Goal: Task Accomplishment & Management: Use online tool/utility

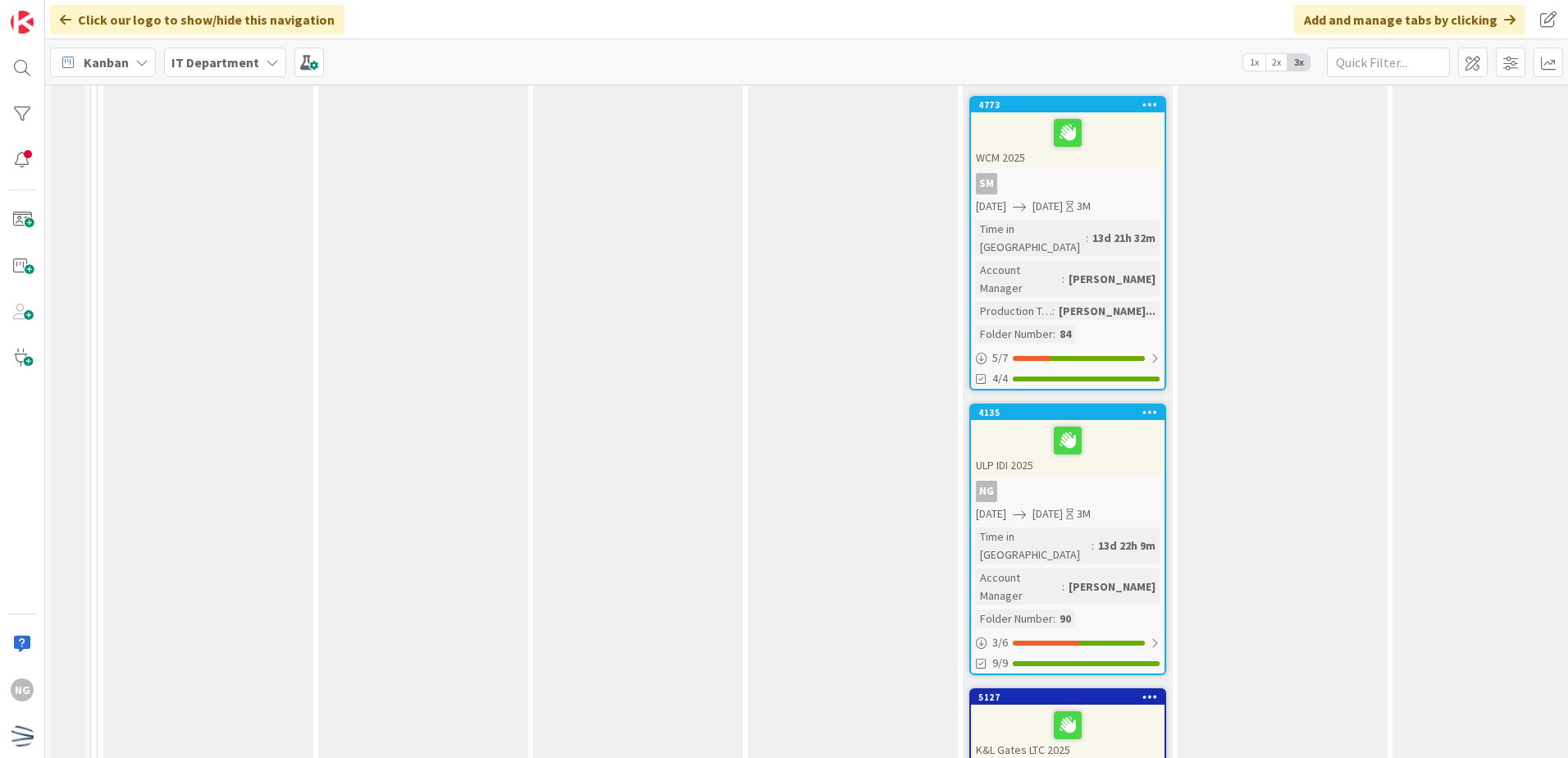
scroll to position [1805, 0]
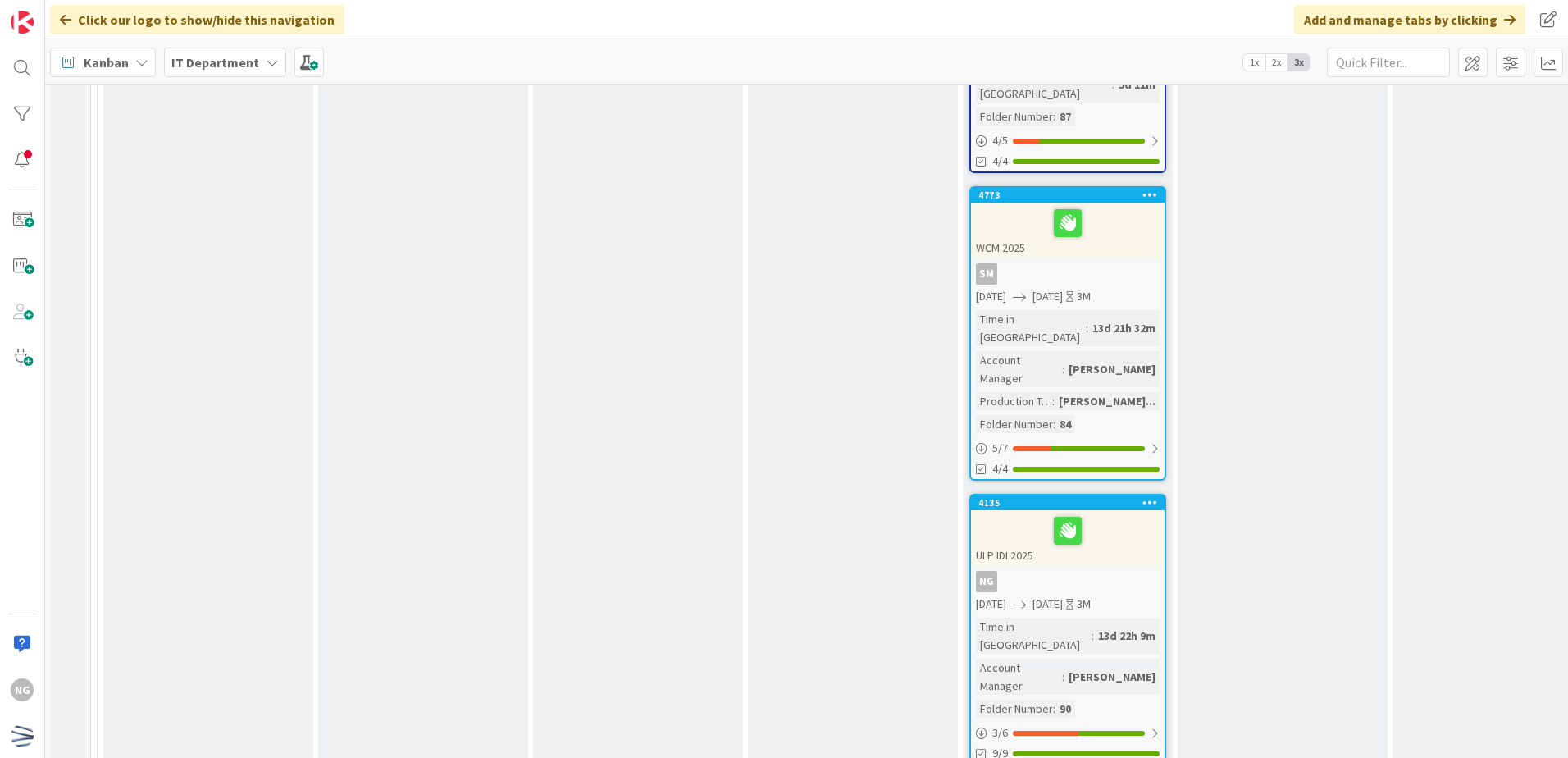
click at [1127, 510] on div "ULP IDI 2025" at bounding box center [1068, 538] width 193 height 56
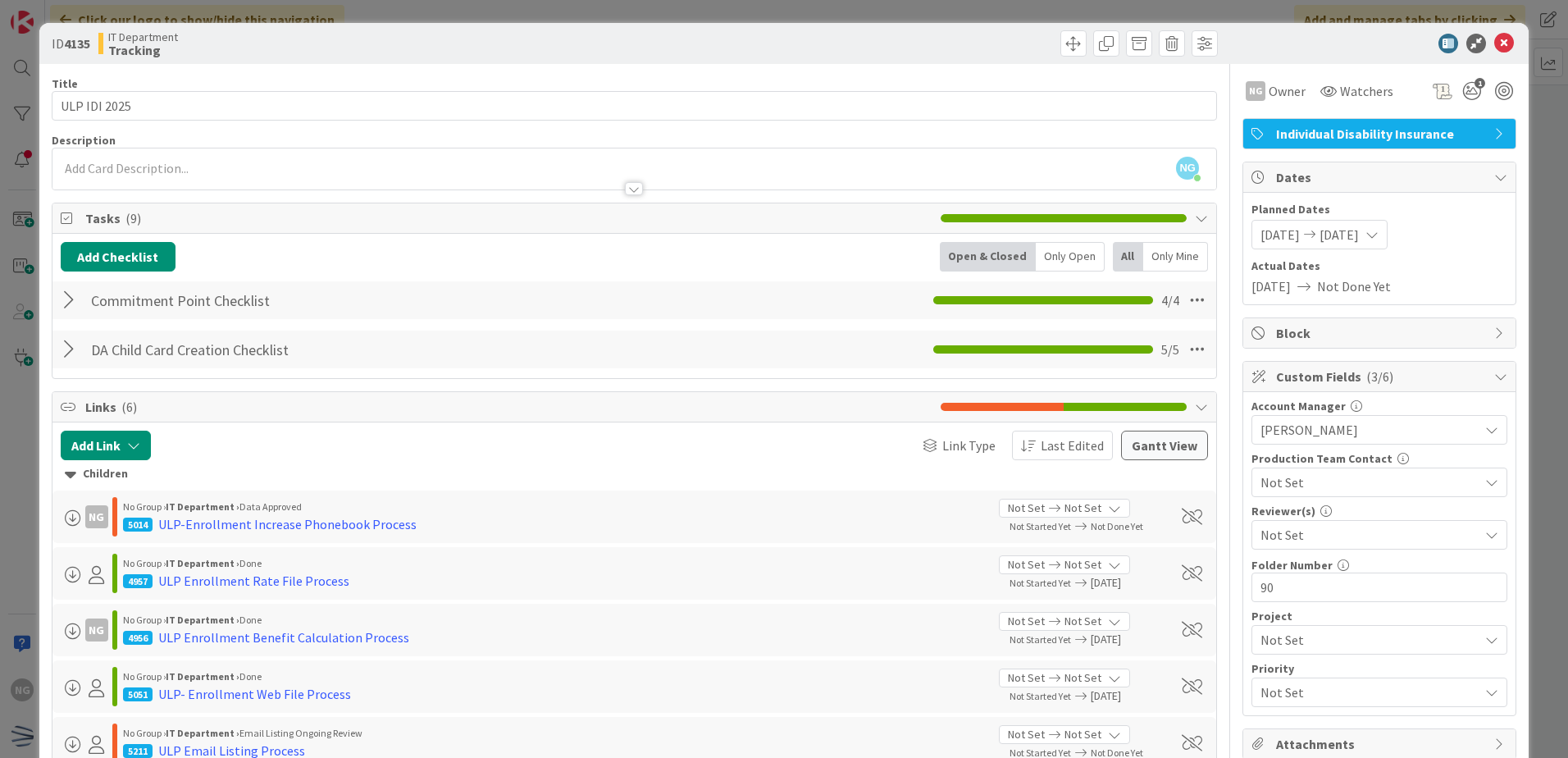
click at [77, 349] on div at bounding box center [71, 349] width 21 height 29
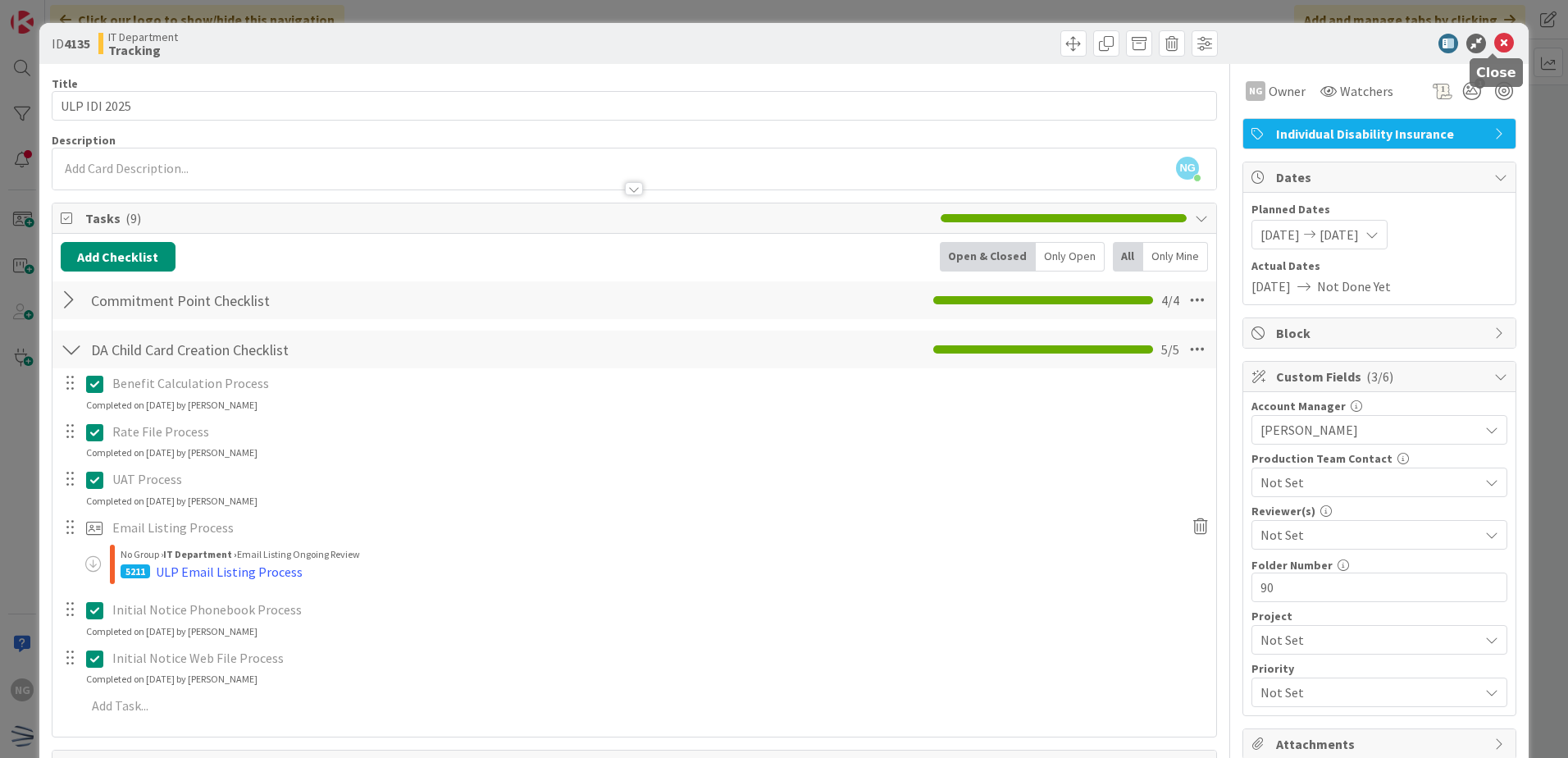
click at [1494, 47] on icon at bounding box center [1504, 43] width 19 height 19
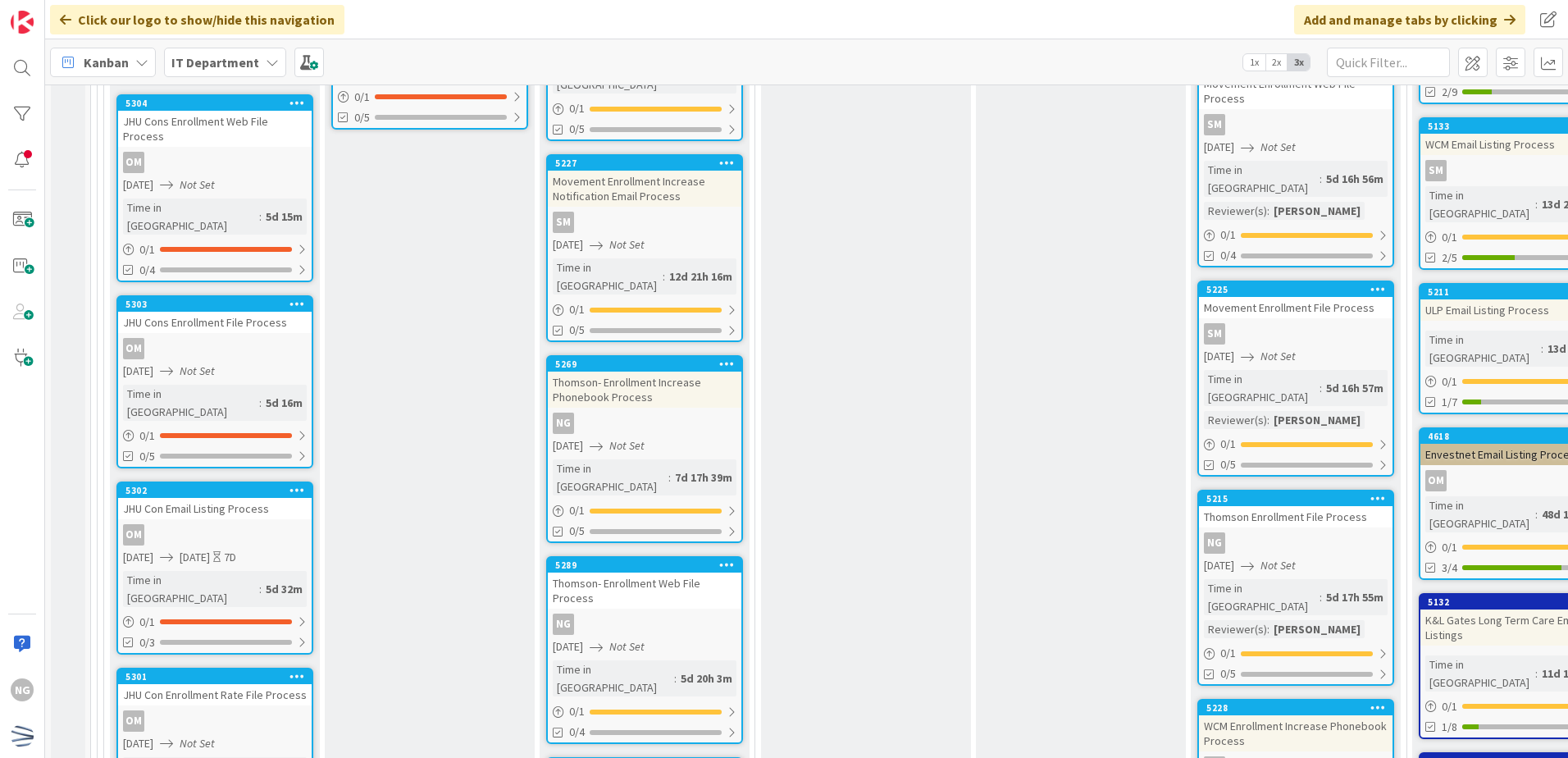
scroll to position [5579, 0]
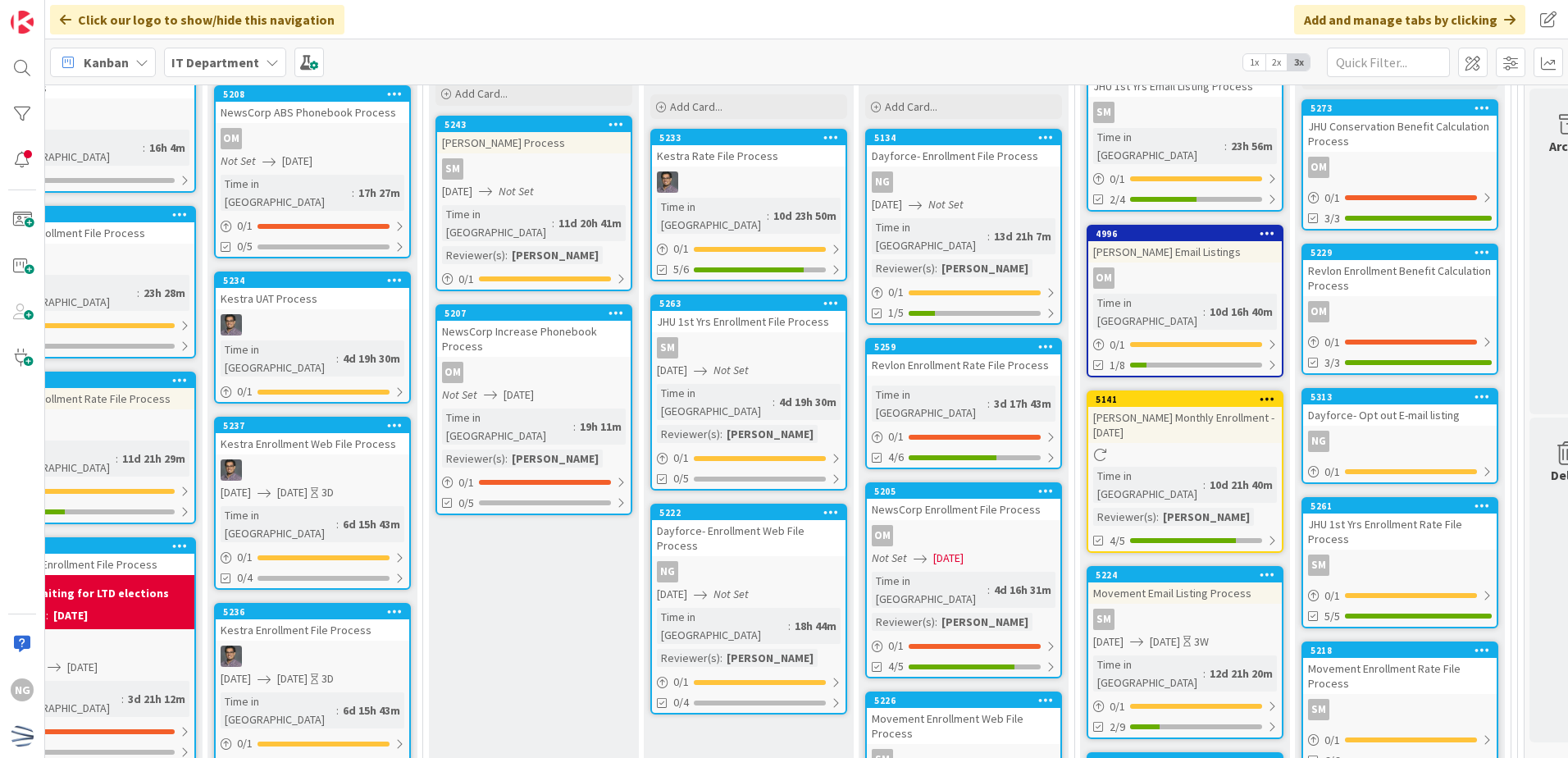
scroll to position [4923, 332]
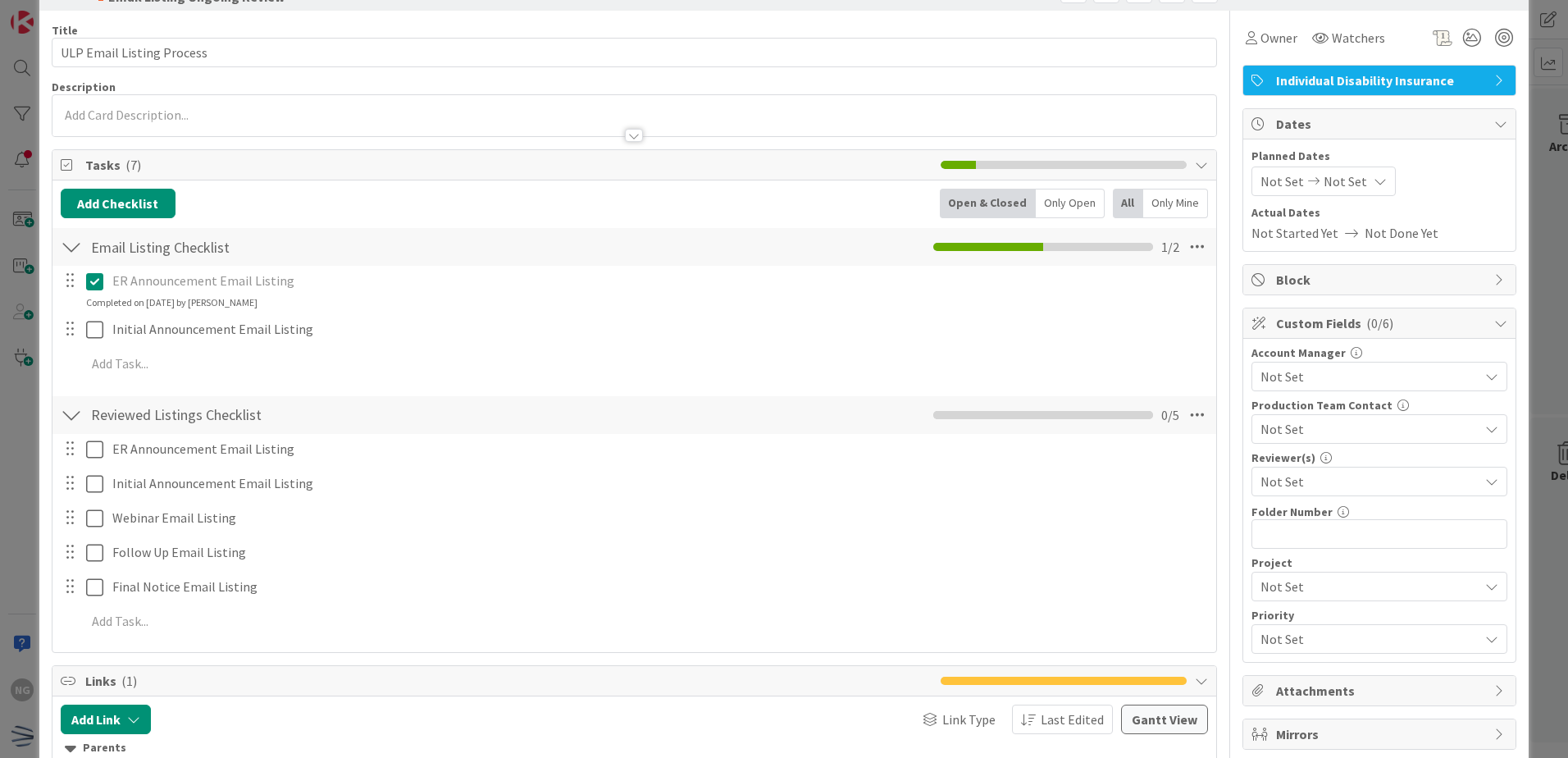
scroll to position [82, 0]
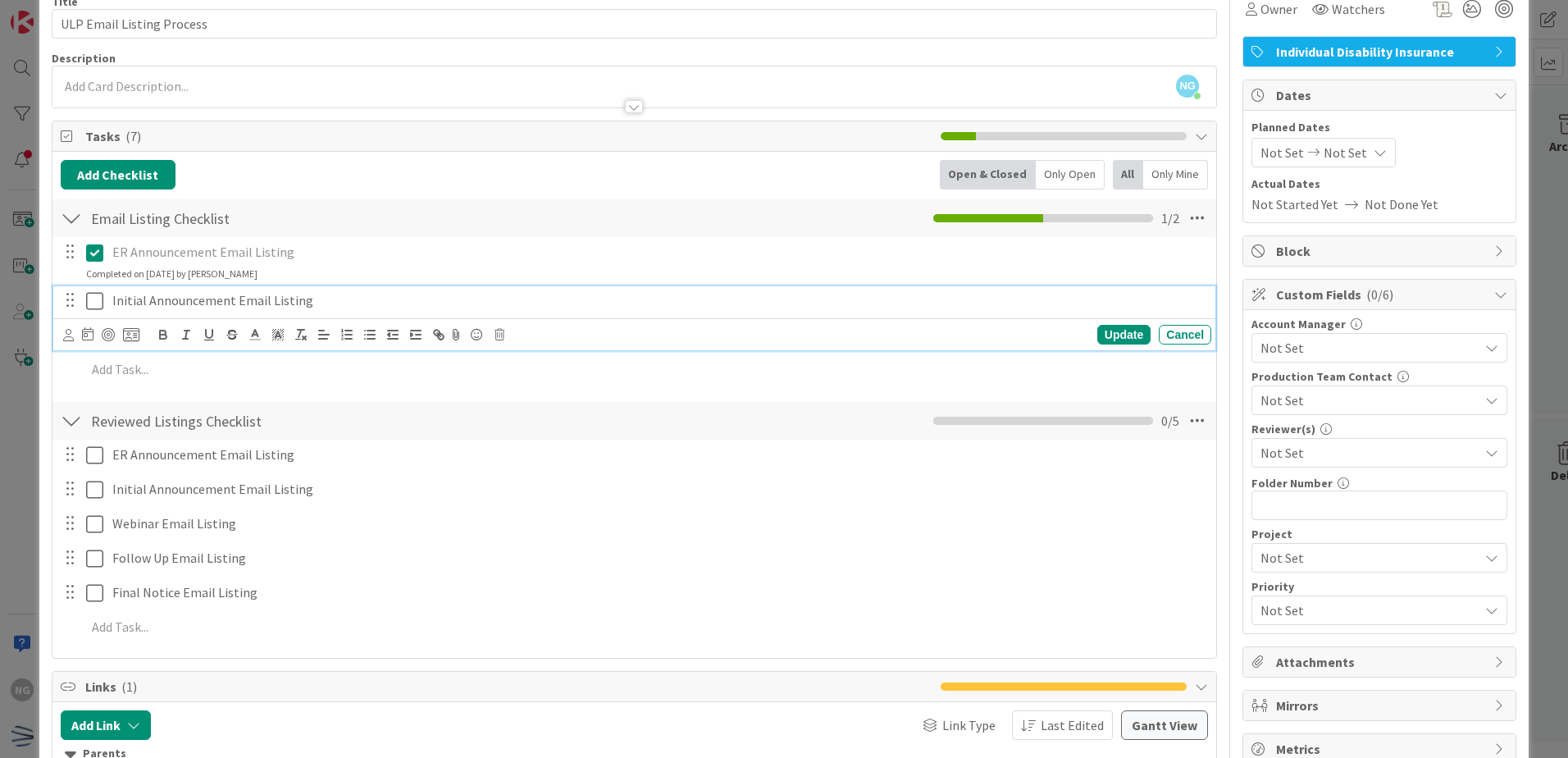
click at [99, 297] on icon at bounding box center [95, 300] width 17 height 19
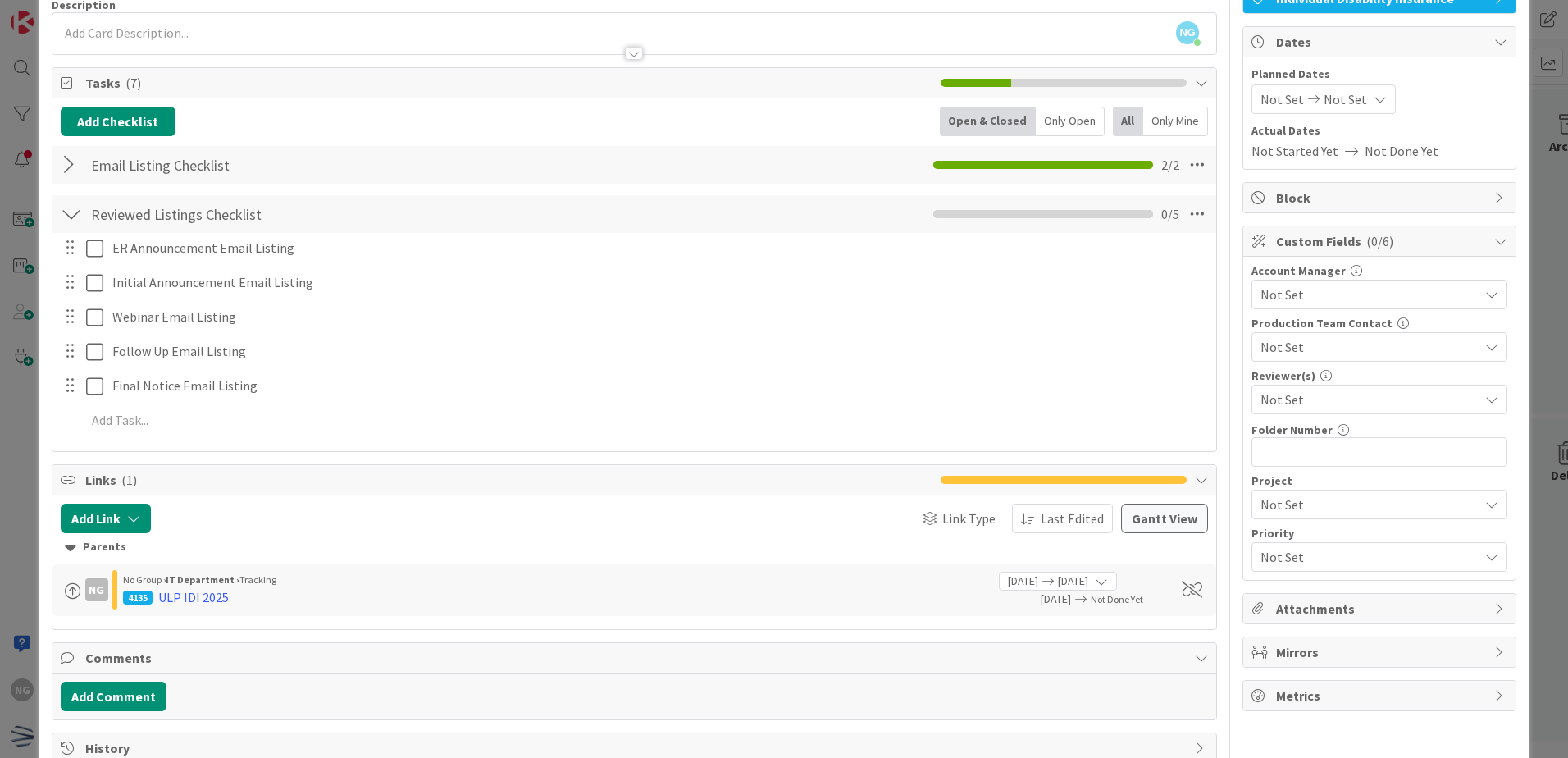
scroll to position [164, 0]
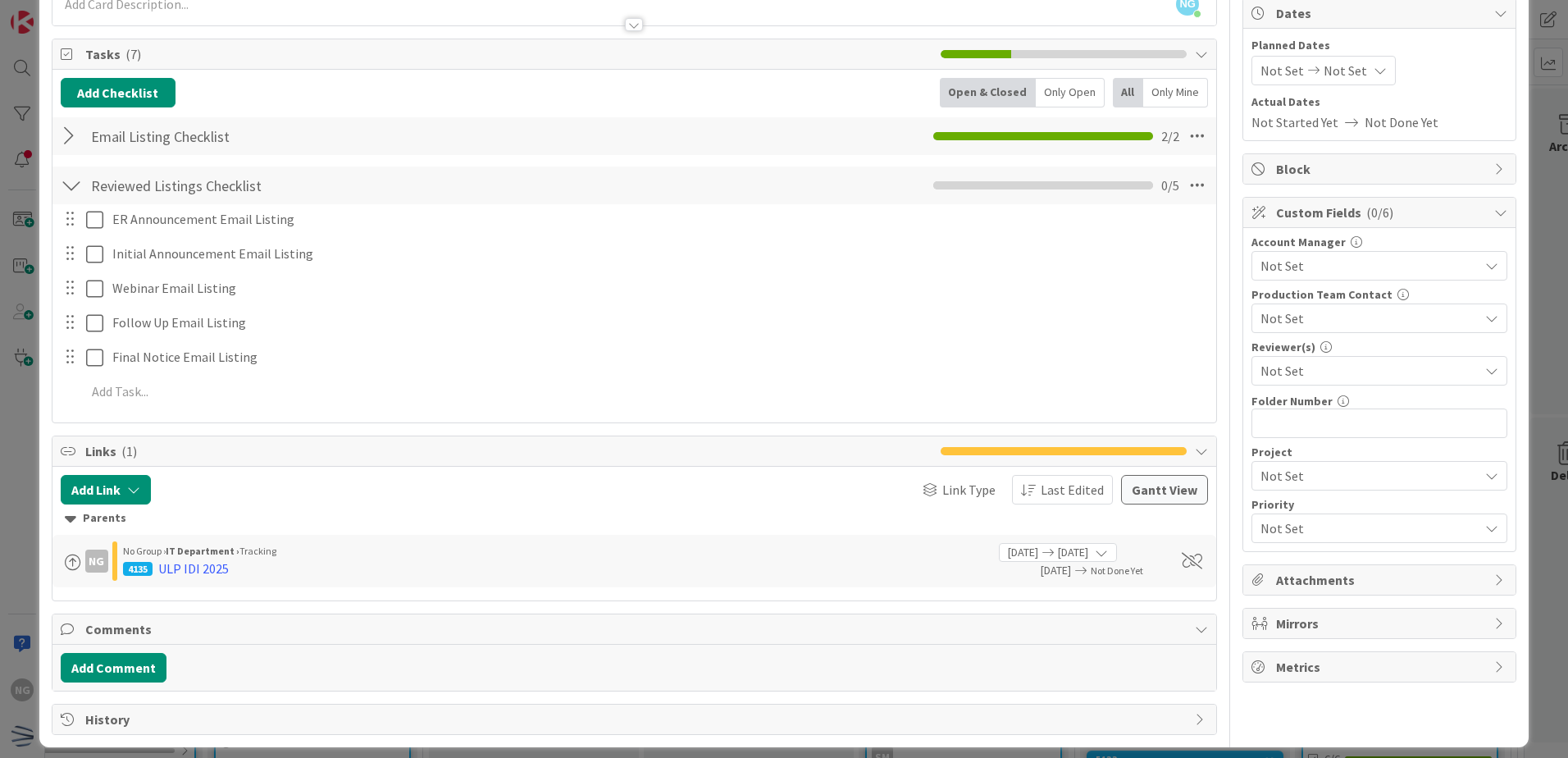
click at [75, 175] on div at bounding box center [71, 185] width 21 height 29
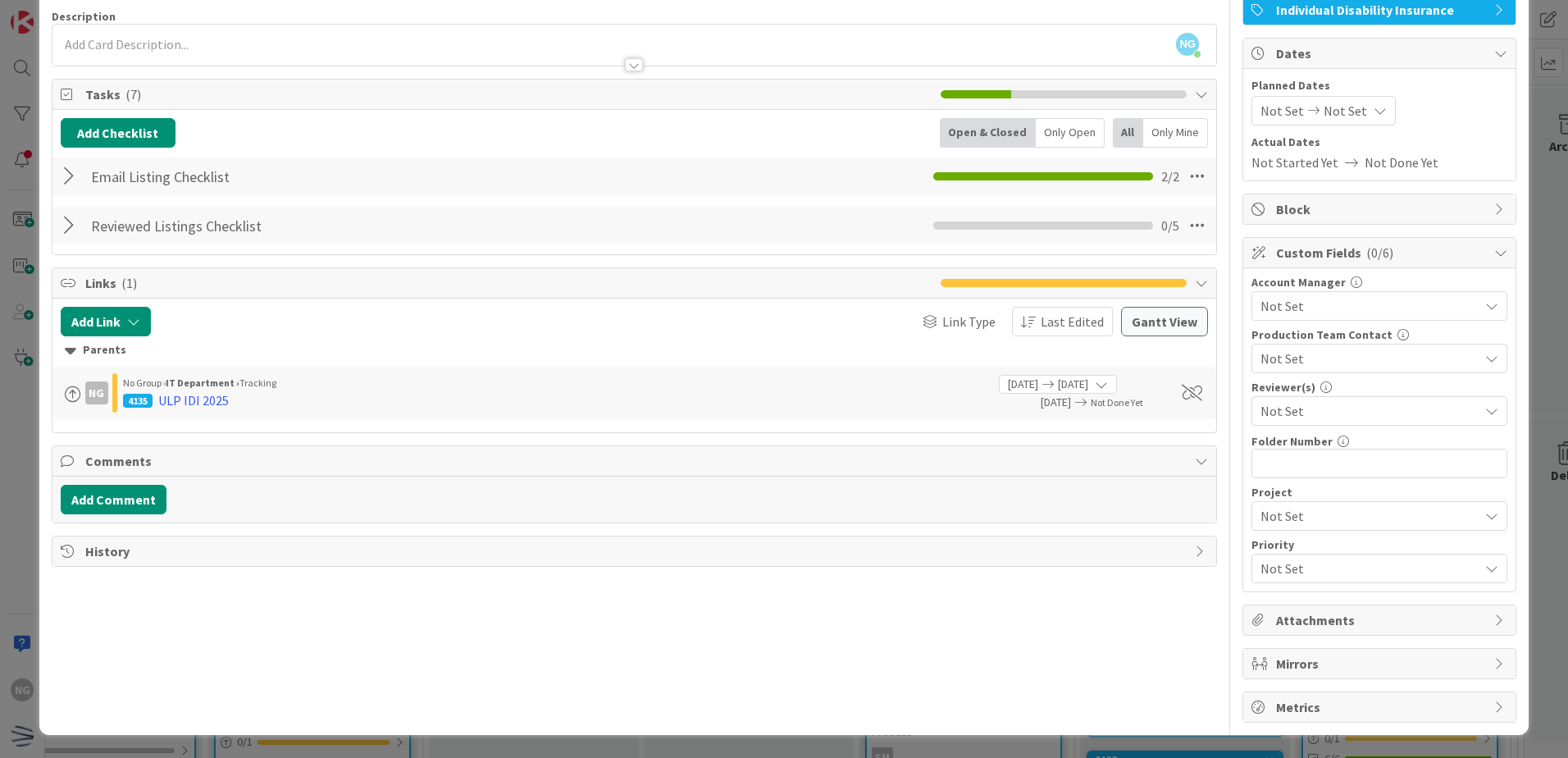
click at [75, 175] on div at bounding box center [71, 176] width 21 height 29
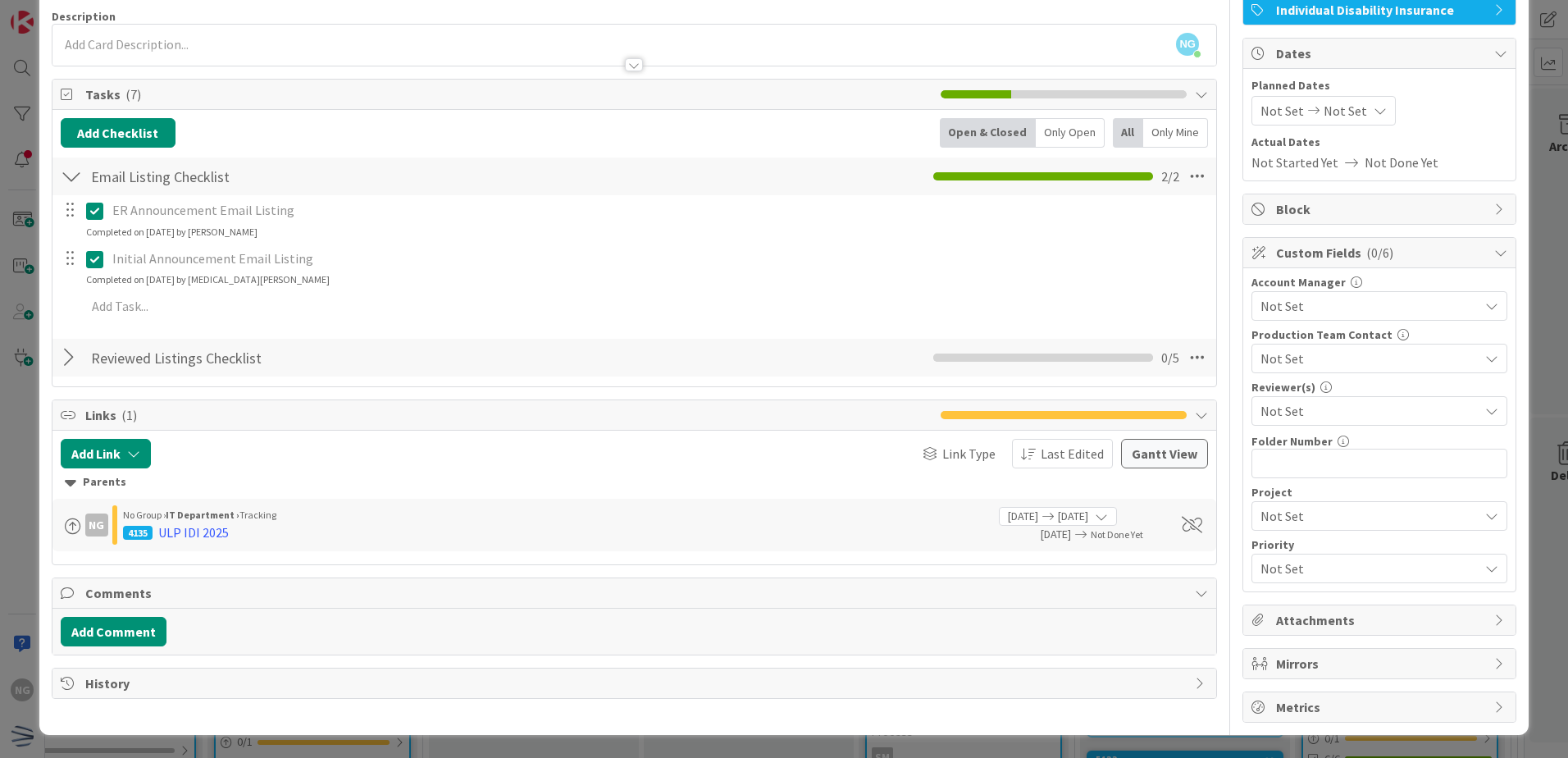
click at [65, 356] on div at bounding box center [71, 357] width 21 height 29
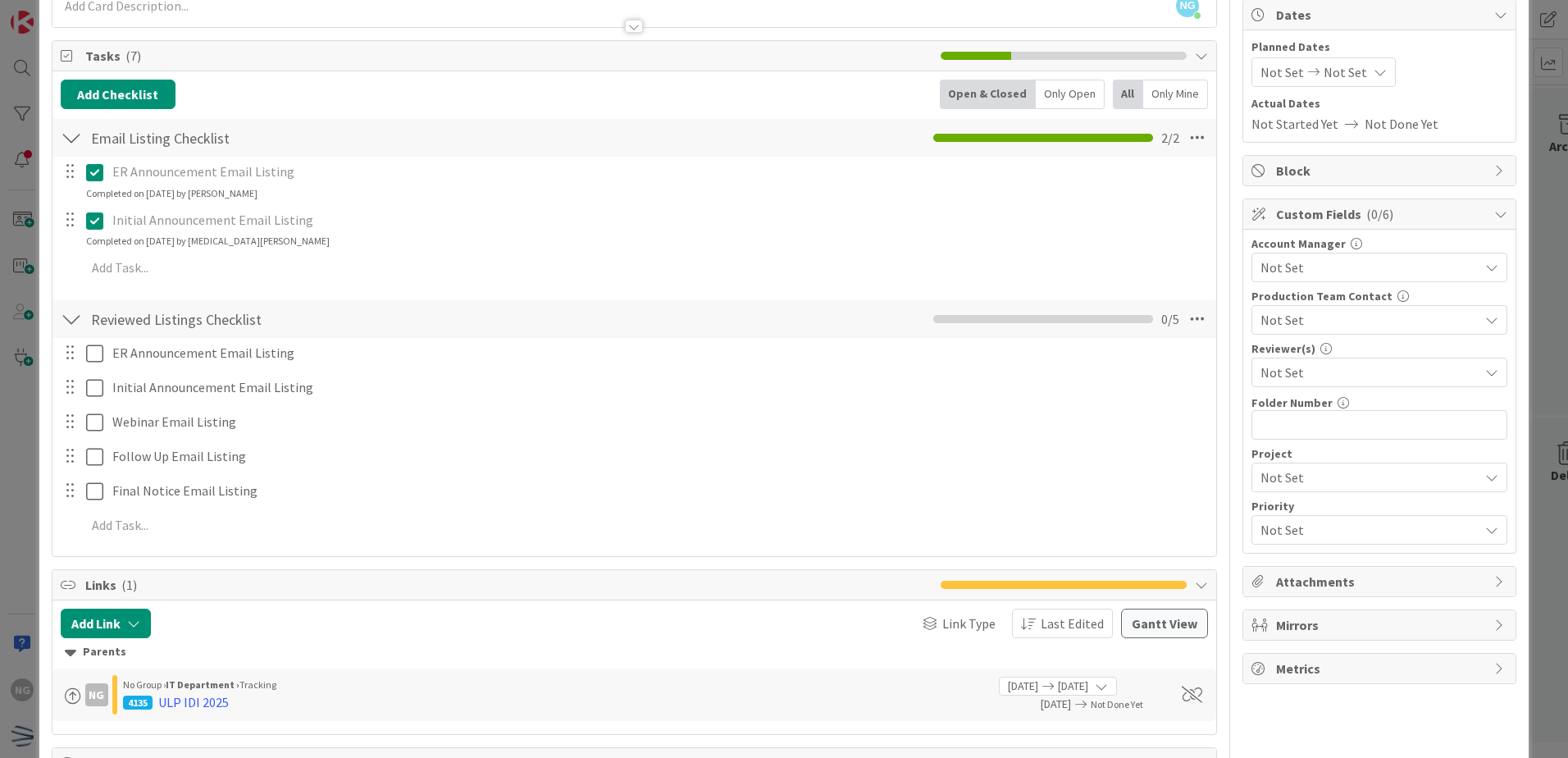
scroll to position [164, 0]
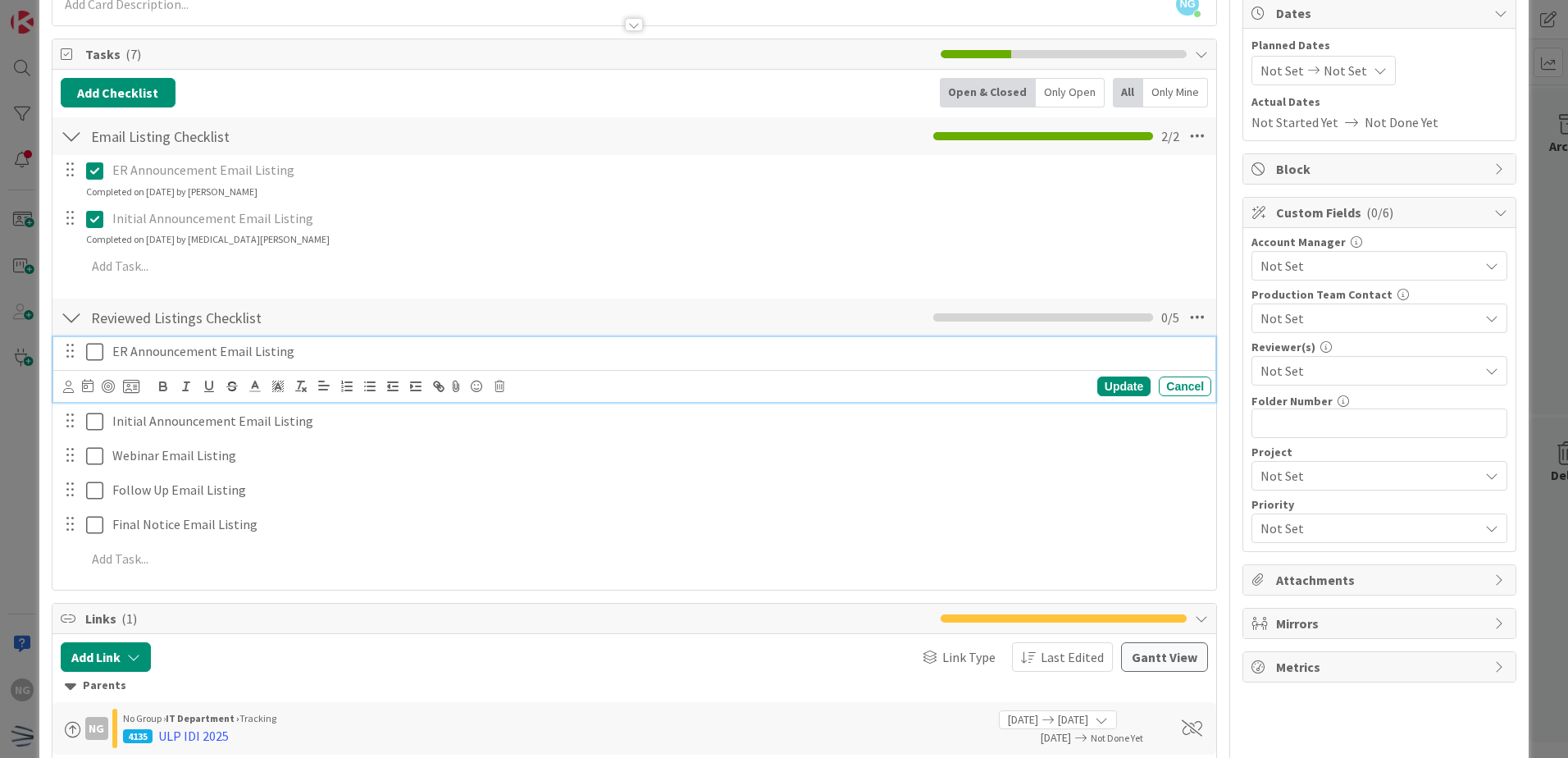
click at [94, 356] on icon at bounding box center [95, 351] width 17 height 19
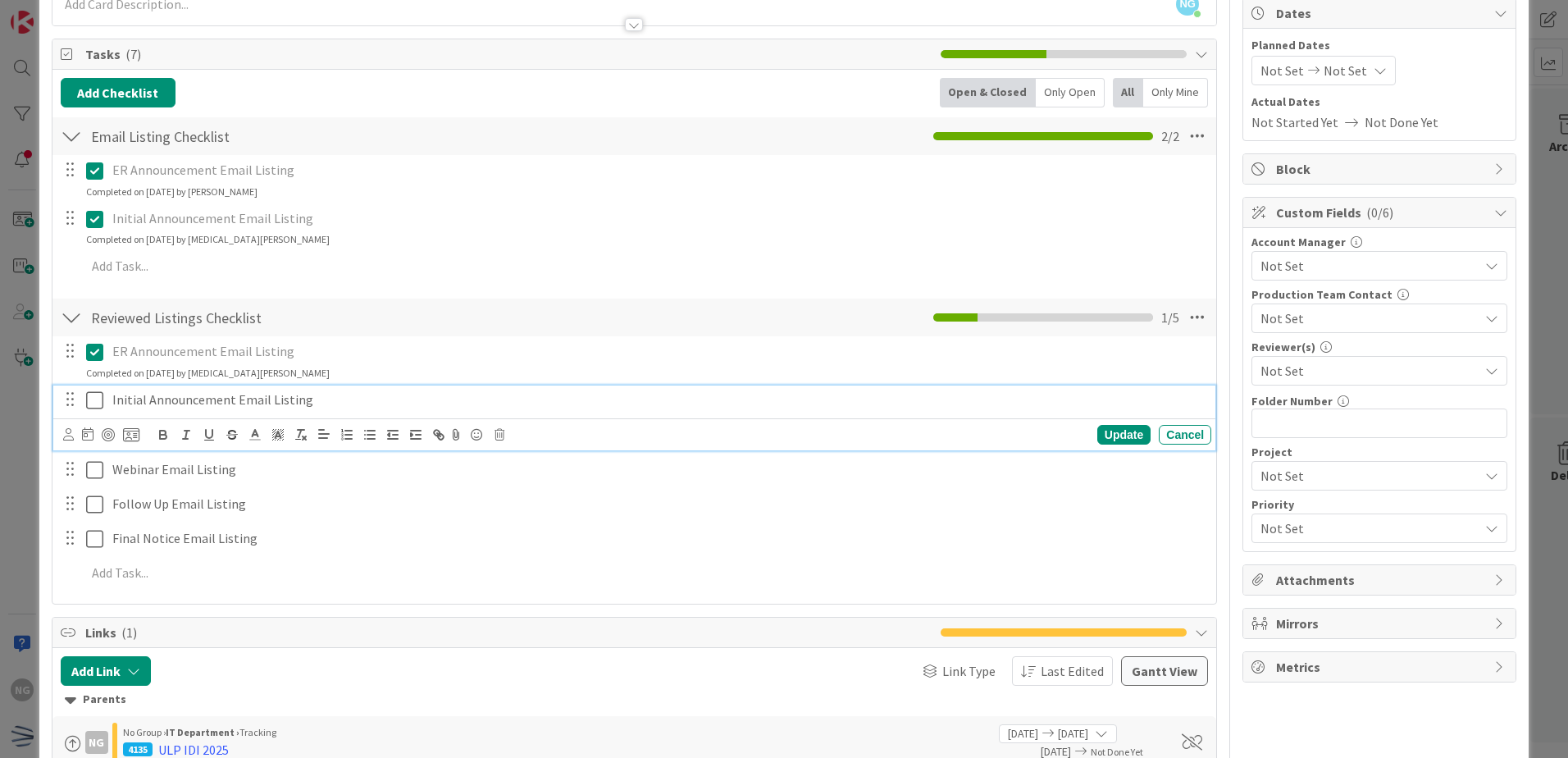
click at [87, 404] on icon at bounding box center [95, 400] width 17 height 19
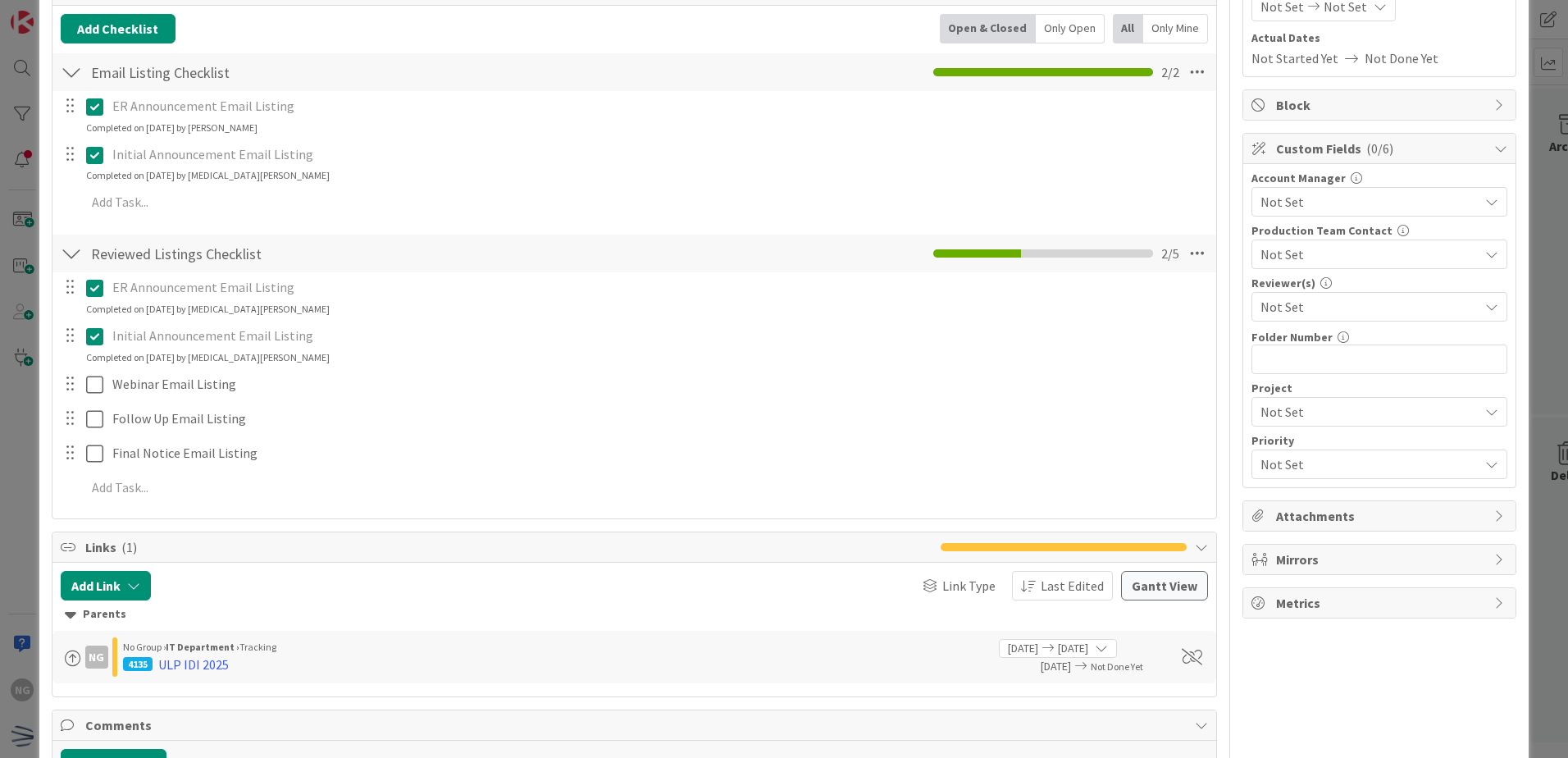
scroll to position [246, 0]
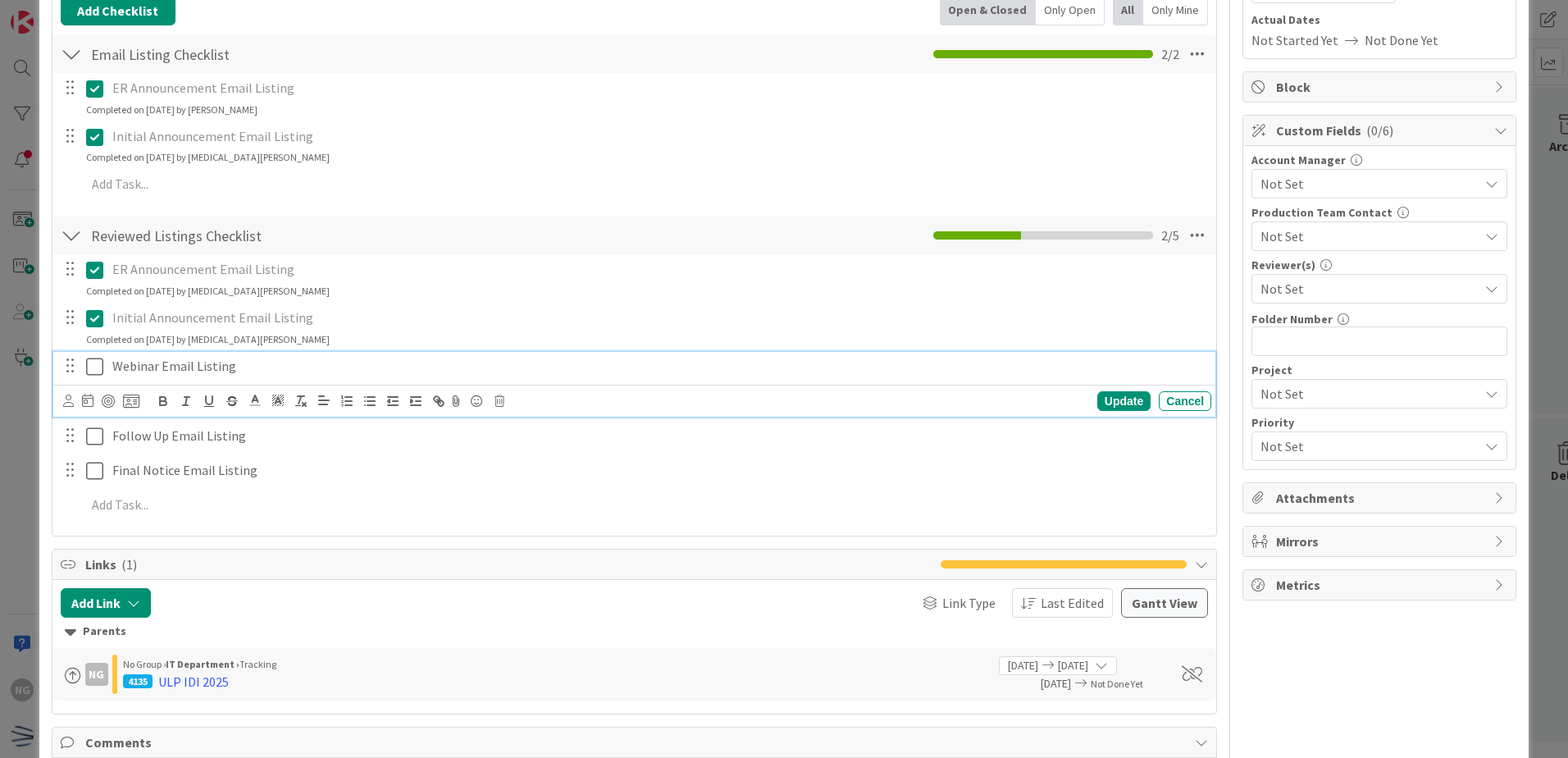
click at [94, 363] on icon at bounding box center [95, 366] width 17 height 19
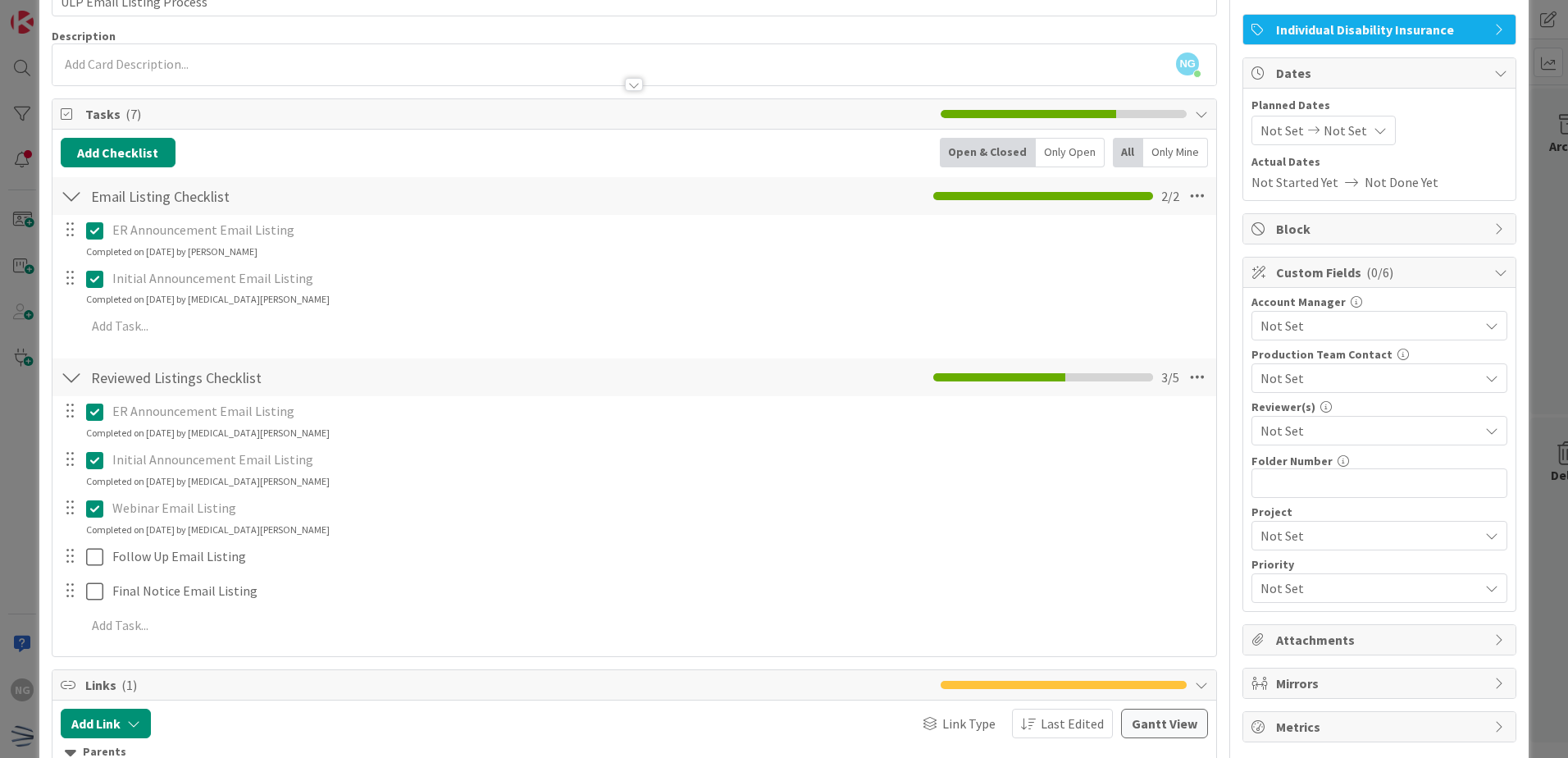
scroll to position [0, 0]
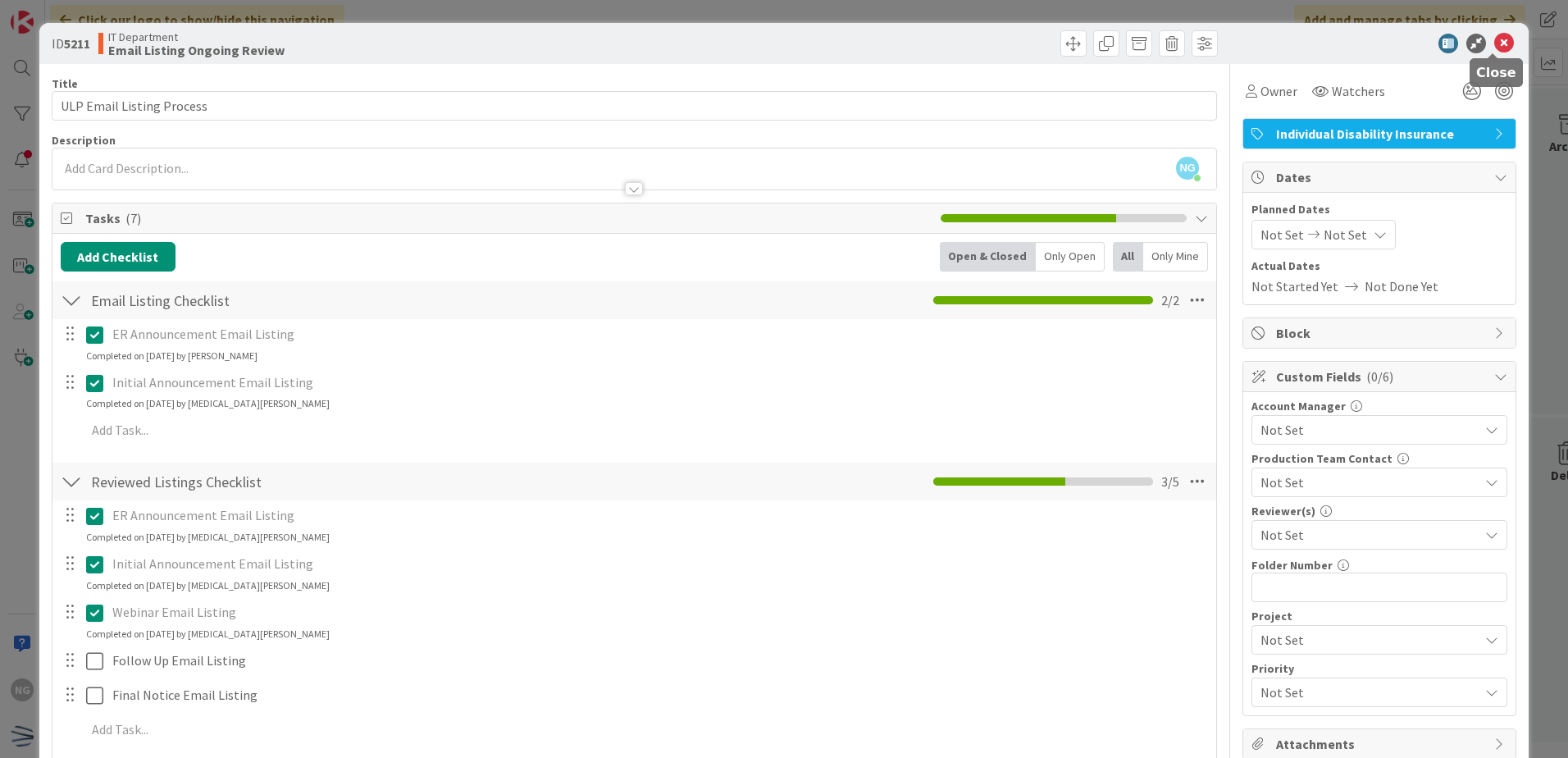
click at [1496, 37] on icon at bounding box center [1504, 43] width 19 height 19
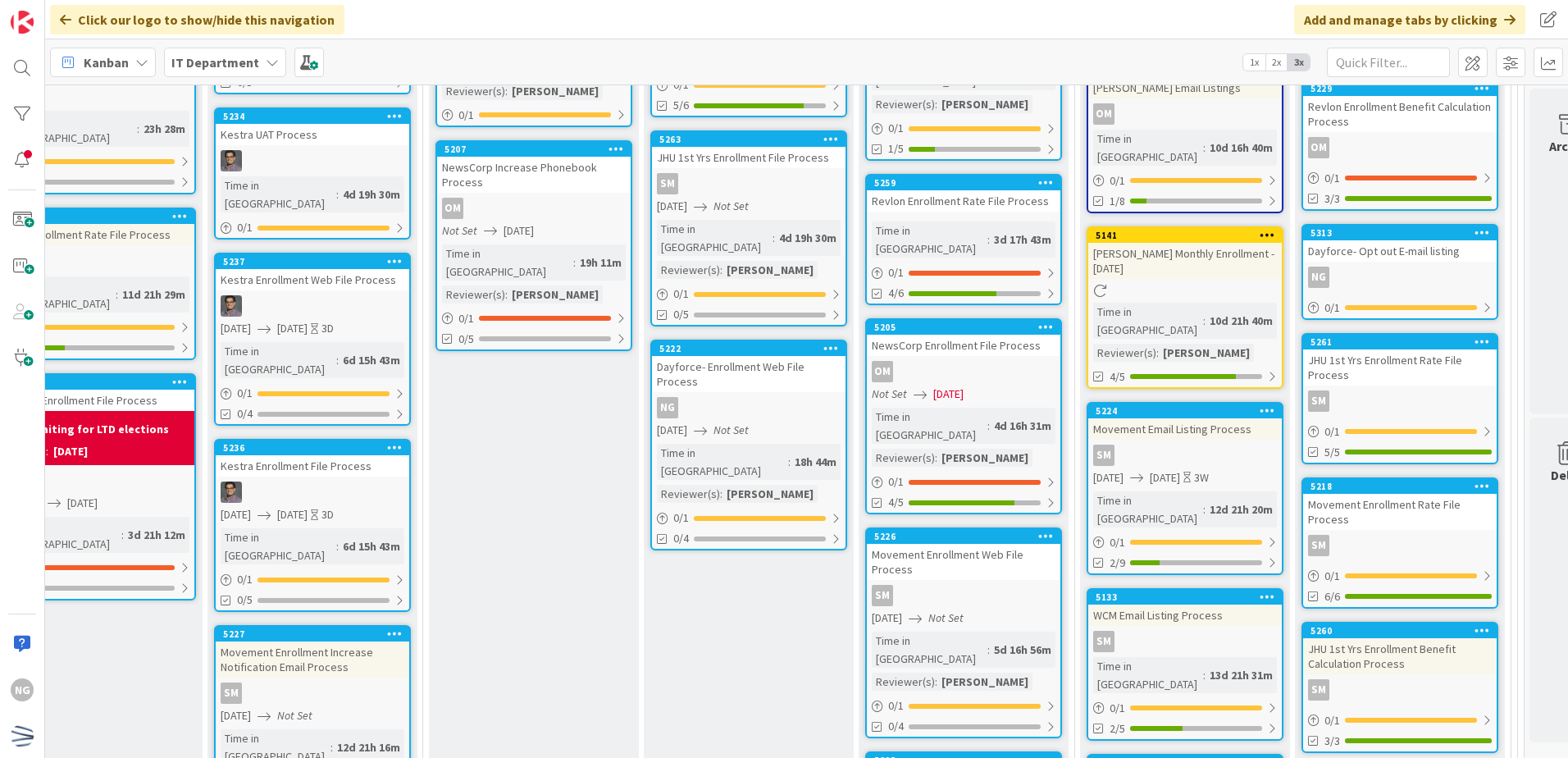
scroll to position [5087, 332]
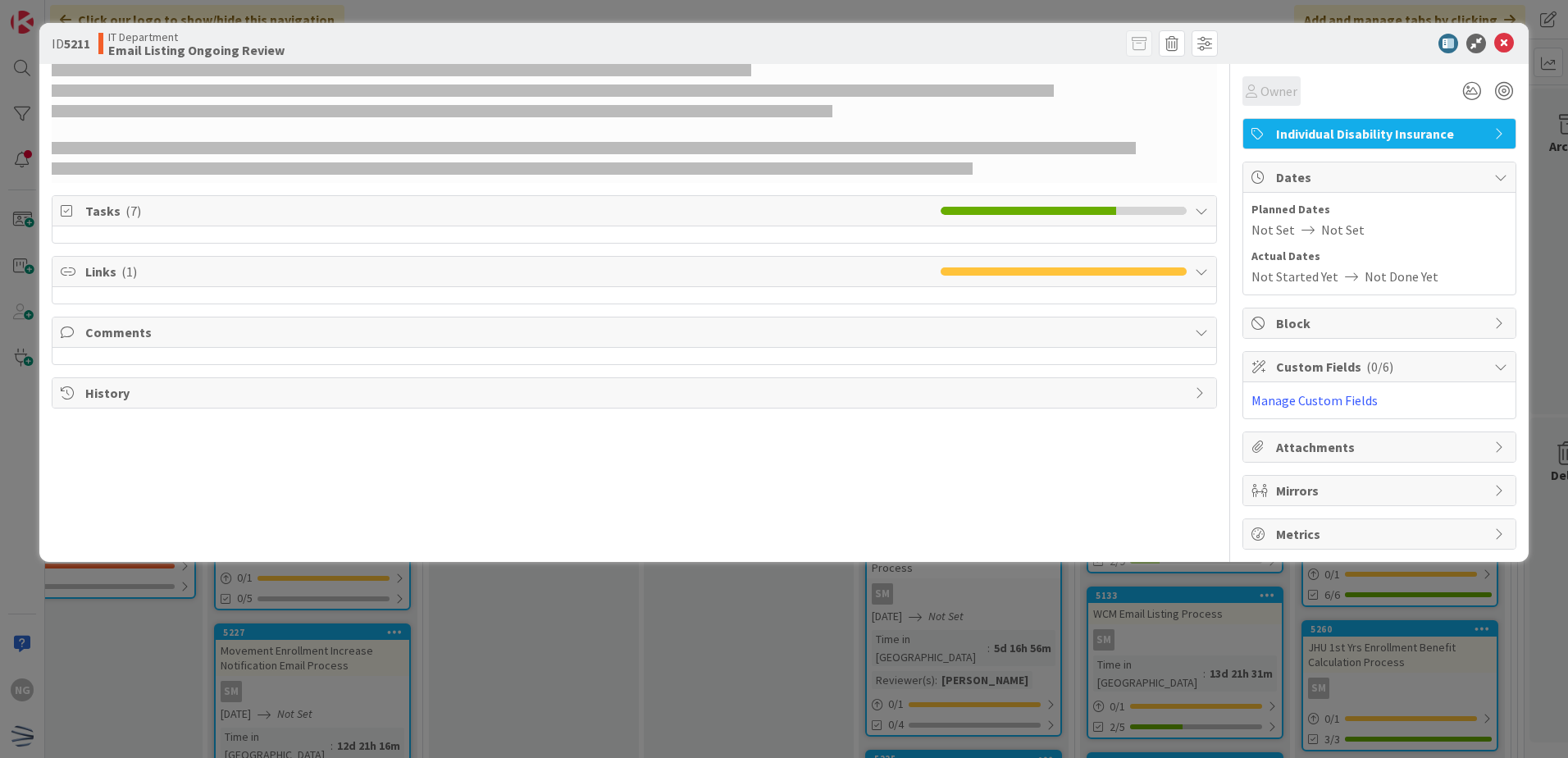
click at [1278, 96] on span "Owner" at bounding box center [1279, 90] width 37 height 19
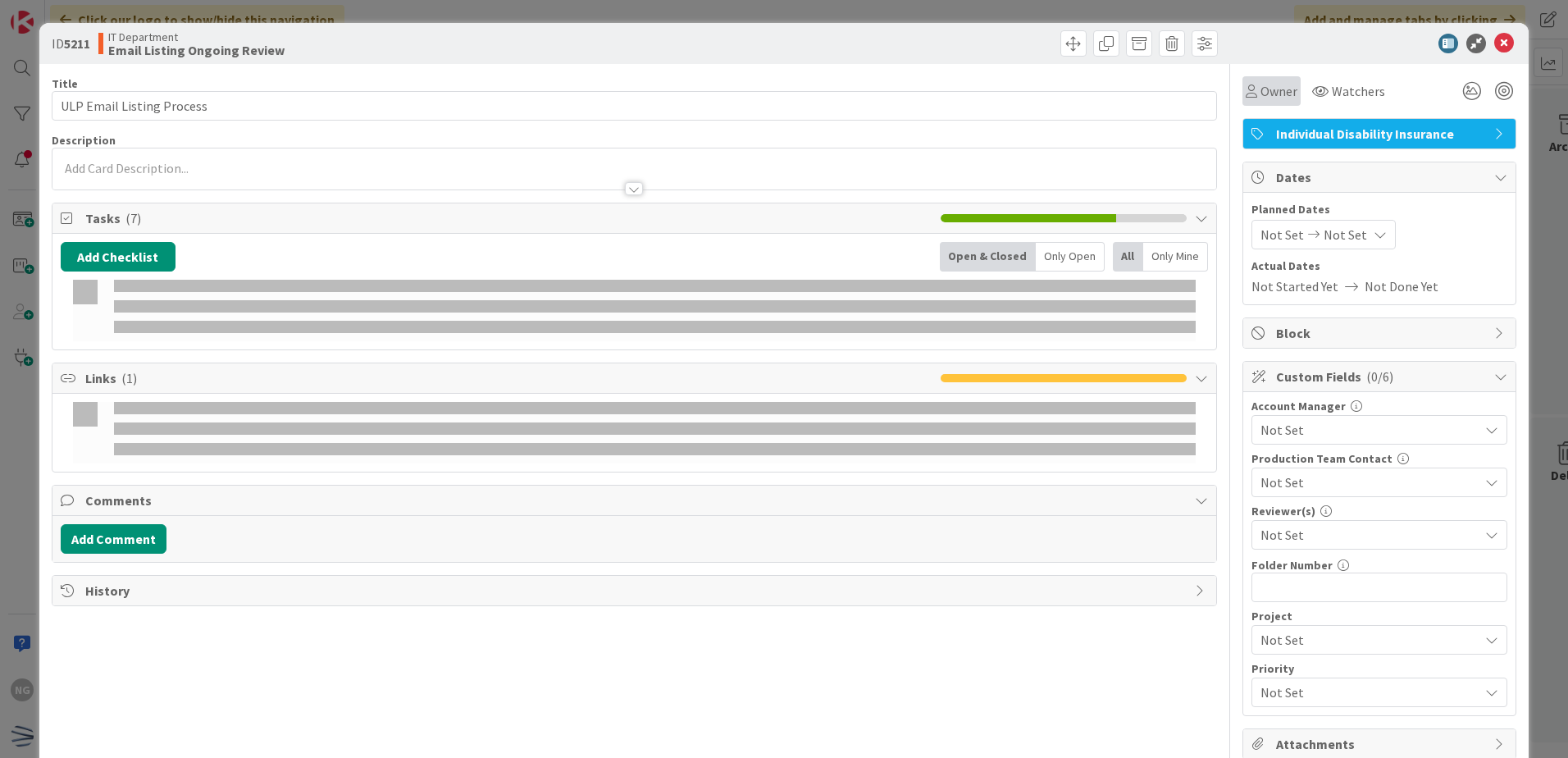
click at [1278, 96] on span "Owner" at bounding box center [1279, 90] width 37 height 19
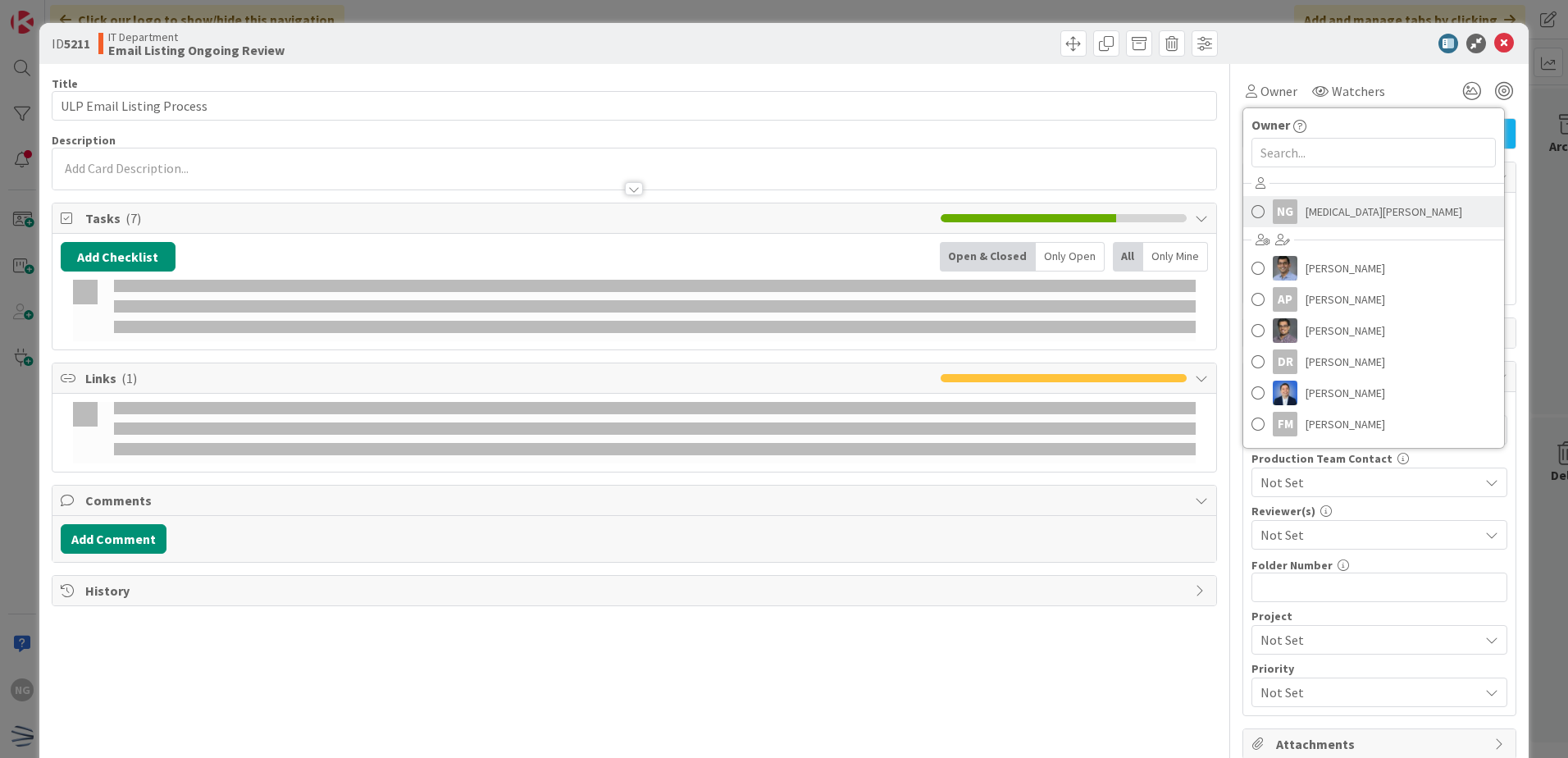
drag, startPoint x: 1247, startPoint y: 211, endPoint x: 1257, endPoint y: 206, distance: 11.2
click at [1251, 211] on span at bounding box center [1258, 211] width 13 height 25
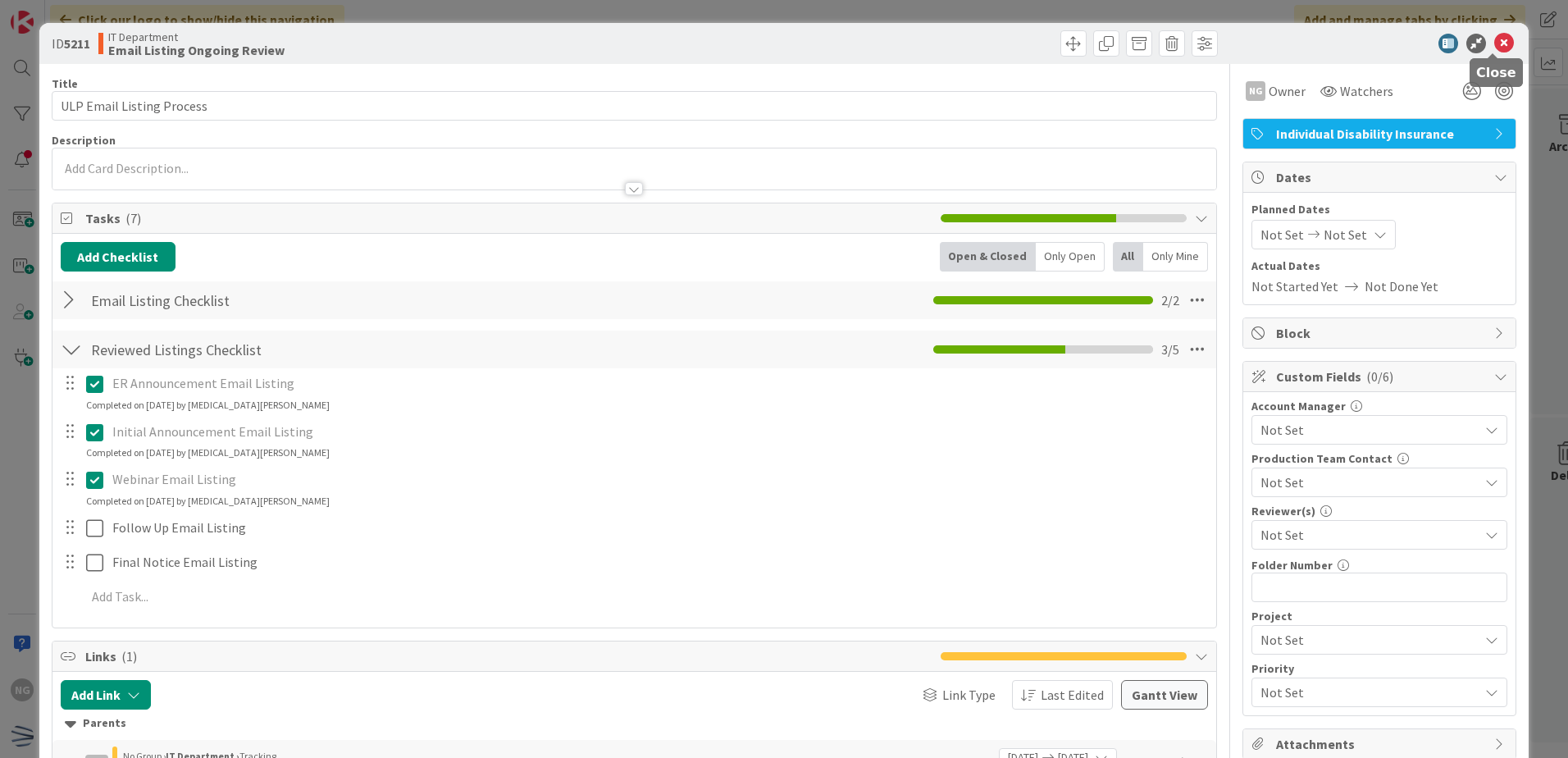
click at [1494, 46] on icon at bounding box center [1504, 43] width 19 height 19
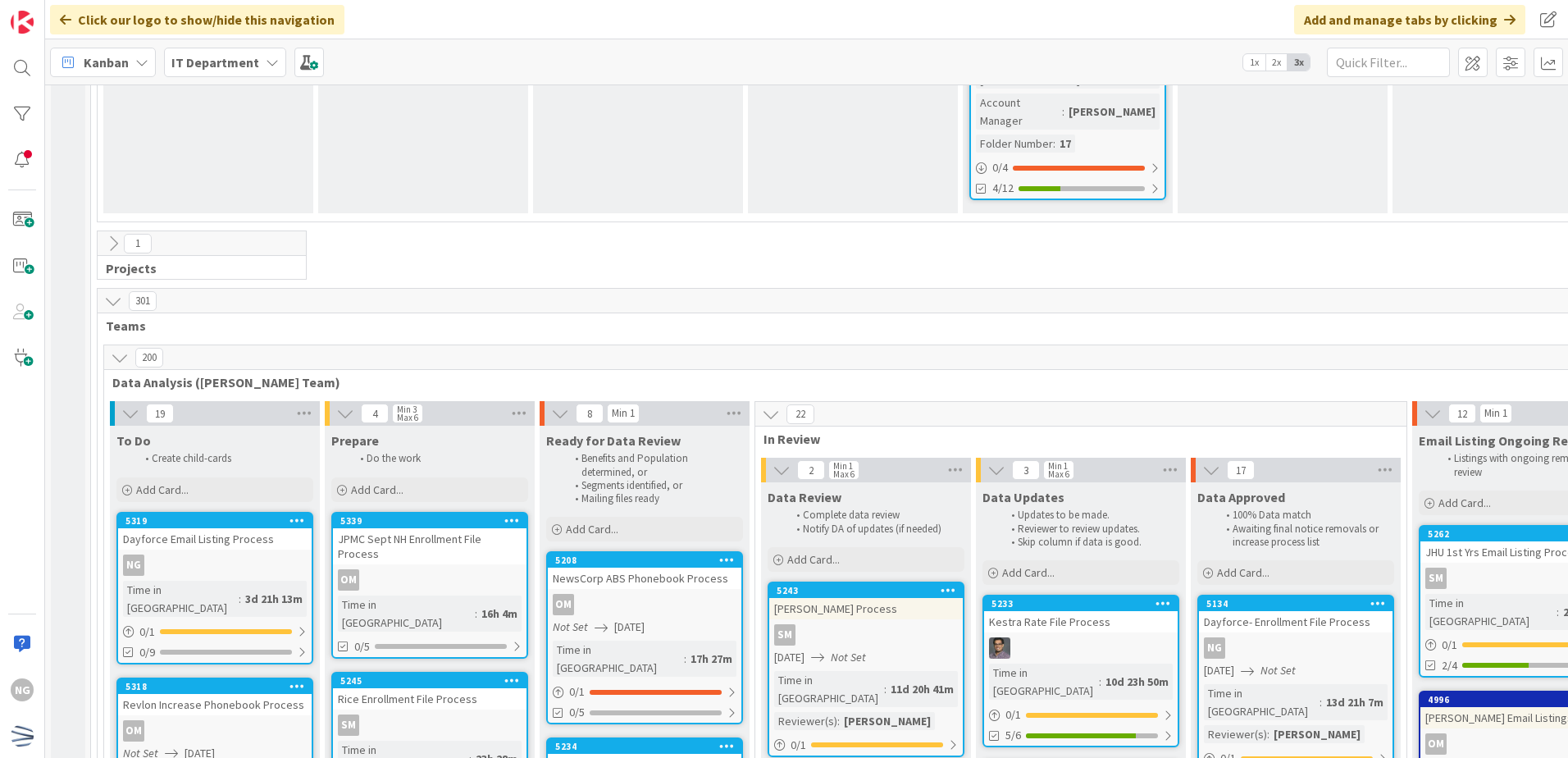
scroll to position [4430, 0]
